Goal: Find specific page/section: Find specific page/section

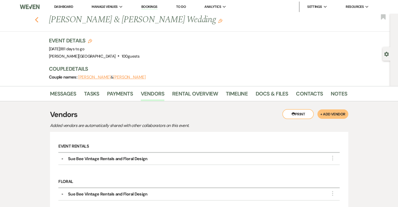
click at [38, 20] on use "button" at bounding box center [36, 20] width 3 height 6
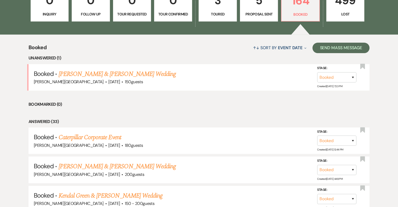
scroll to position [212, 0]
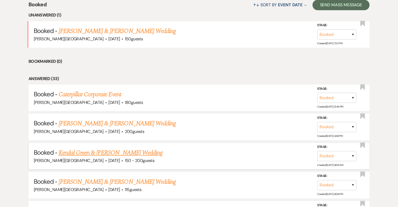
click at [127, 153] on link "Kendal Green & [PERSON_NAME] Wedding" at bounding box center [111, 152] width 104 height 9
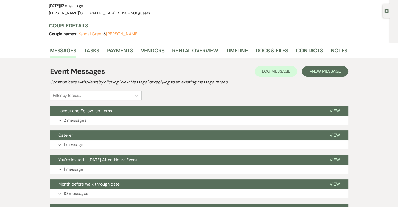
scroll to position [52, 0]
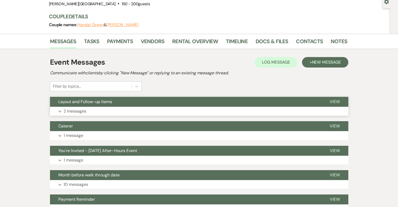
click at [80, 113] on p "2 messages" at bounding box center [75, 111] width 23 height 7
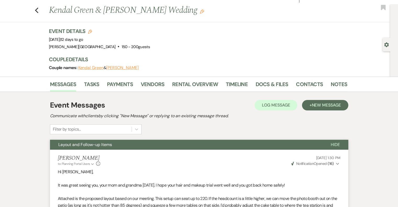
scroll to position [0, 0]
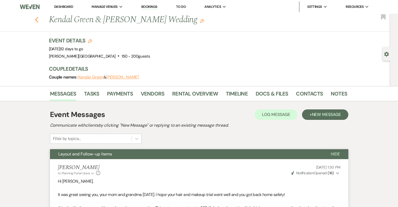
click at [38, 20] on icon "Previous" at bounding box center [37, 20] width 4 height 6
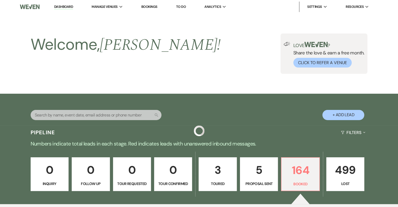
scroll to position [212, 0]
